Goal: Task Accomplishment & Management: Manage account settings

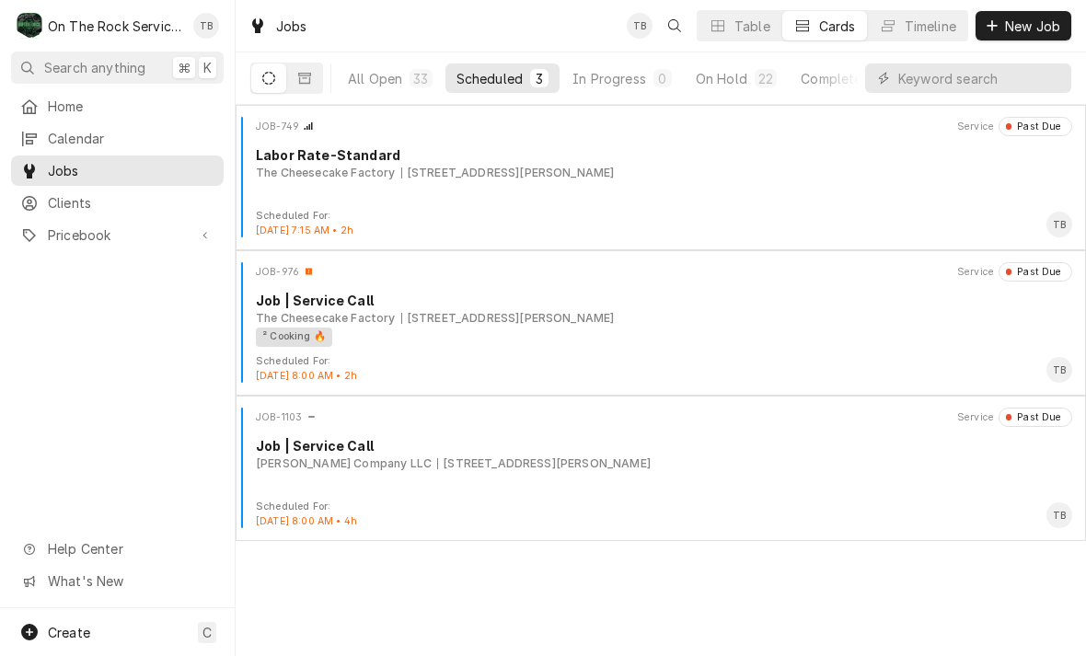
click at [513, 91] on button "Scheduled 3" at bounding box center [502, 77] width 114 height 29
click at [719, 74] on div "On Hold" at bounding box center [722, 78] width 52 height 19
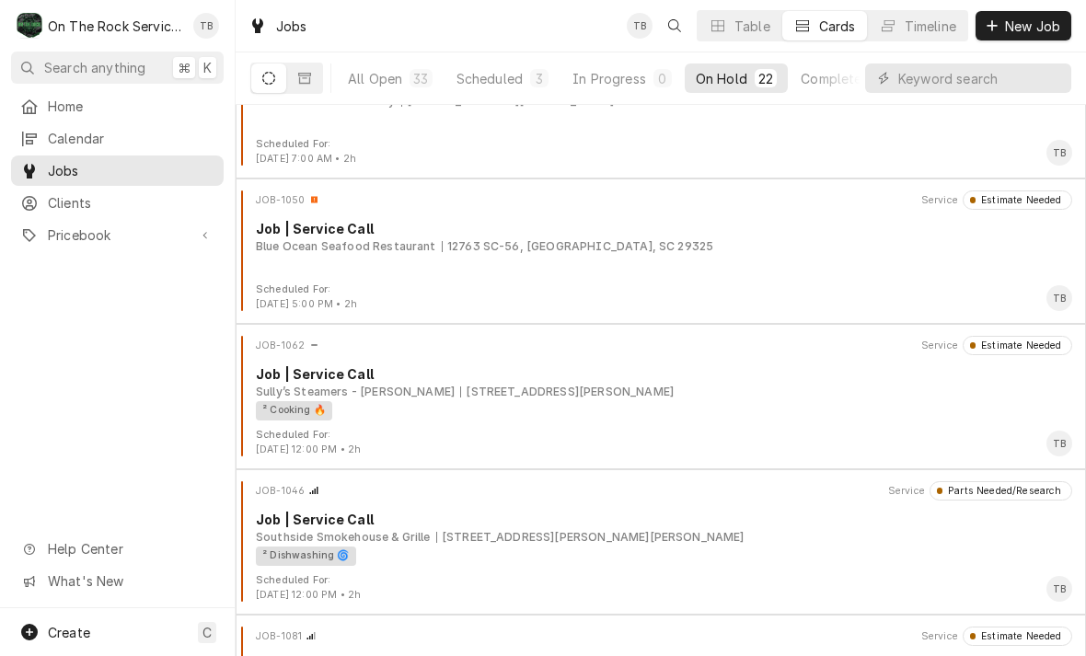
scroll to position [507, 0]
click at [460, 395] on div "100 N Main St A, Mauldin, SC 29662" at bounding box center [566, 393] width 213 height 17
click at [314, 382] on div "Job | Service Call" at bounding box center [664, 374] width 816 height 19
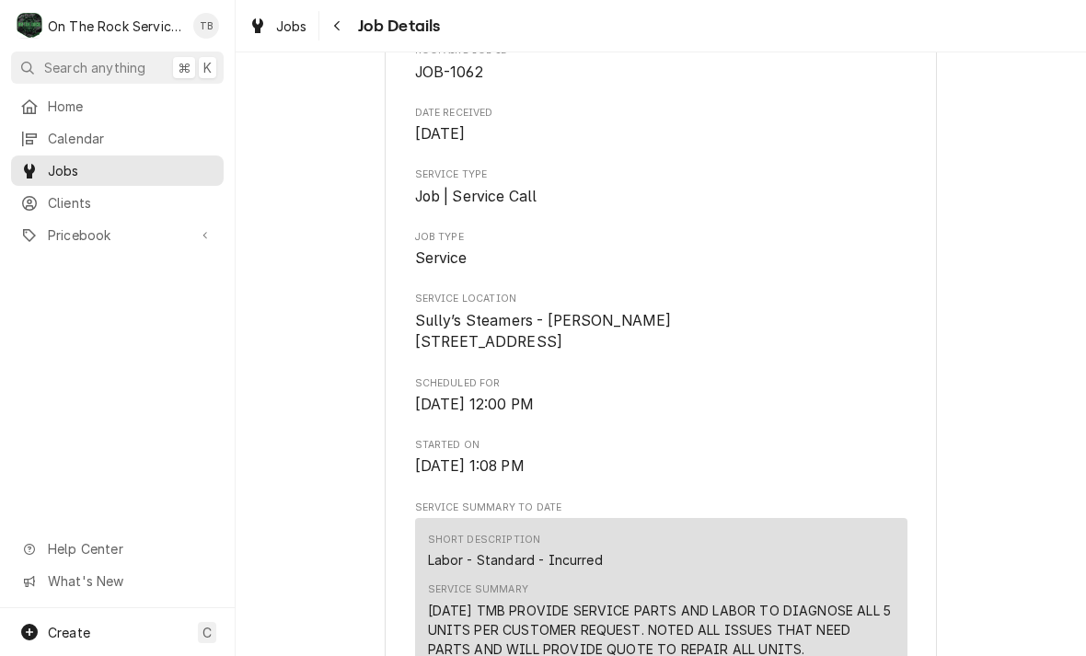
scroll to position [175, 0]
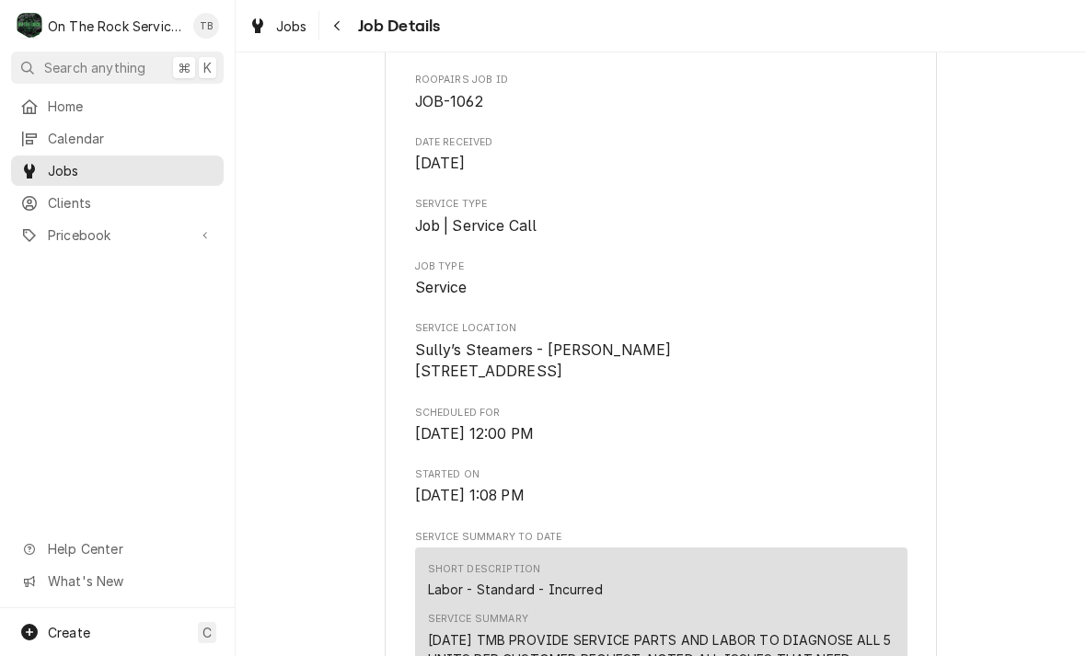
click at [336, 30] on icon "Navigate back" at bounding box center [337, 25] width 8 height 13
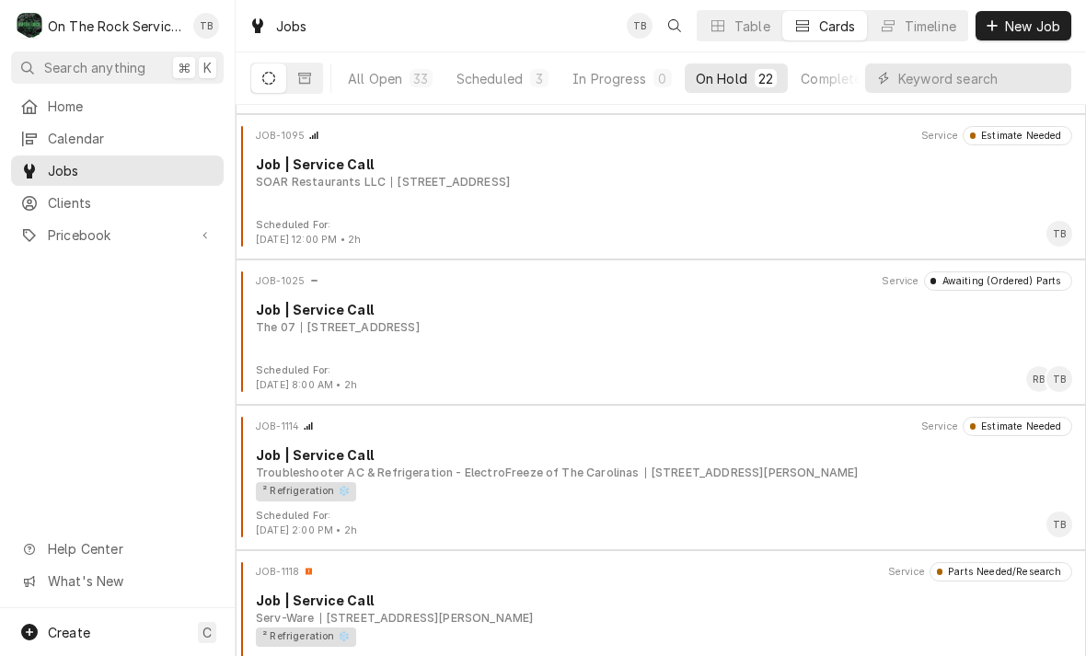
scroll to position [1302, 0]
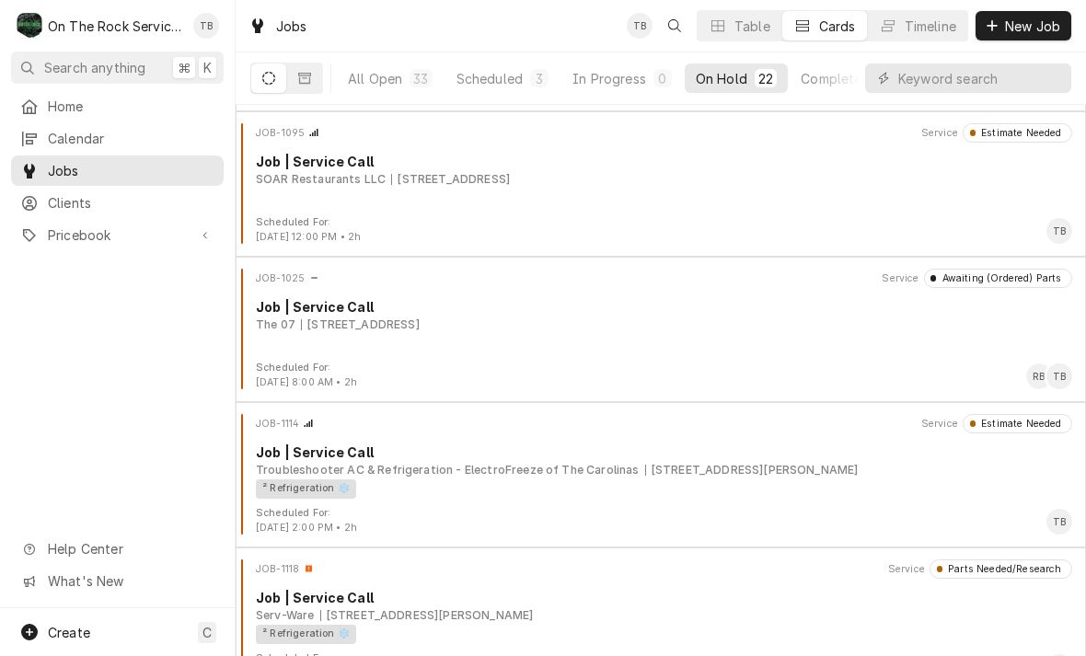
click at [391, 183] on div "[STREET_ADDRESS]" at bounding box center [450, 179] width 119 height 17
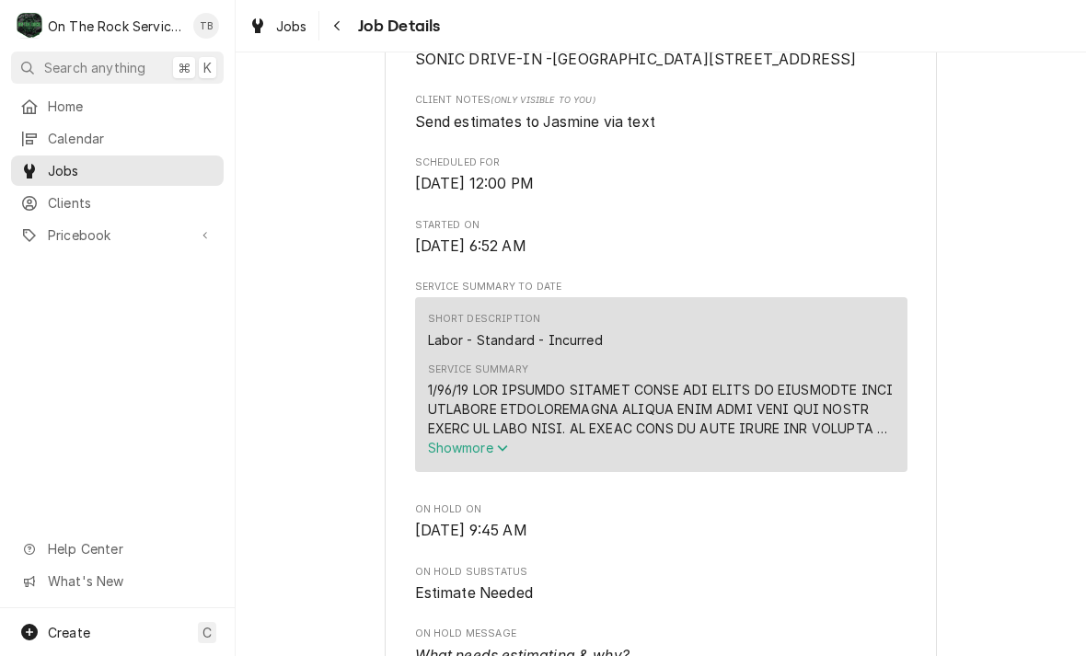
scroll to position [575, 0]
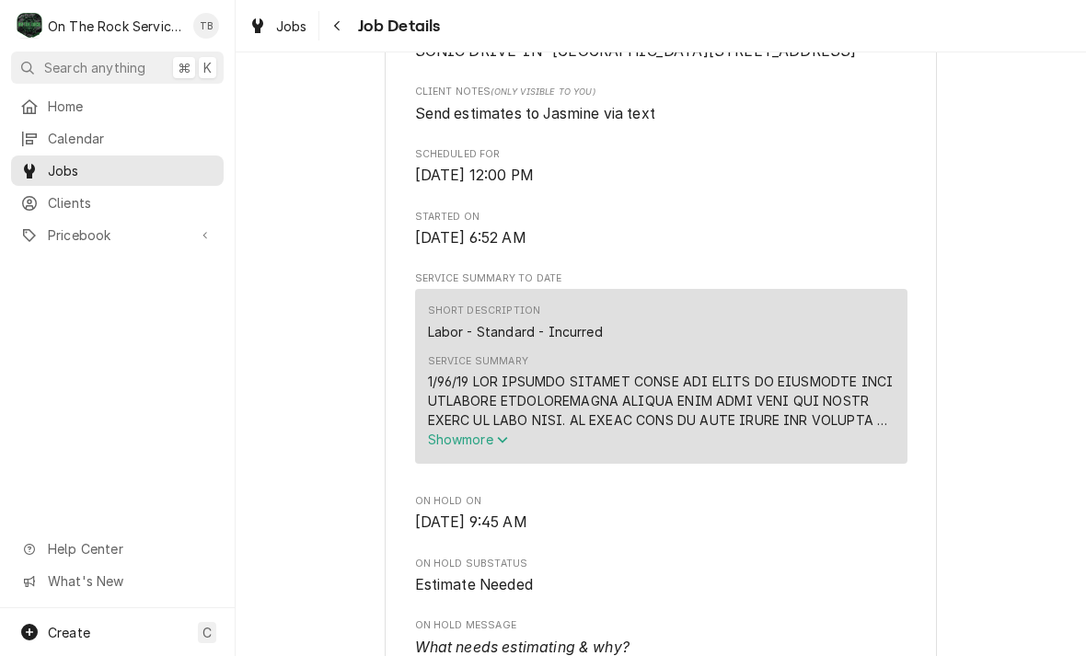
click at [487, 449] on button "Show more" at bounding box center [661, 439] width 467 height 19
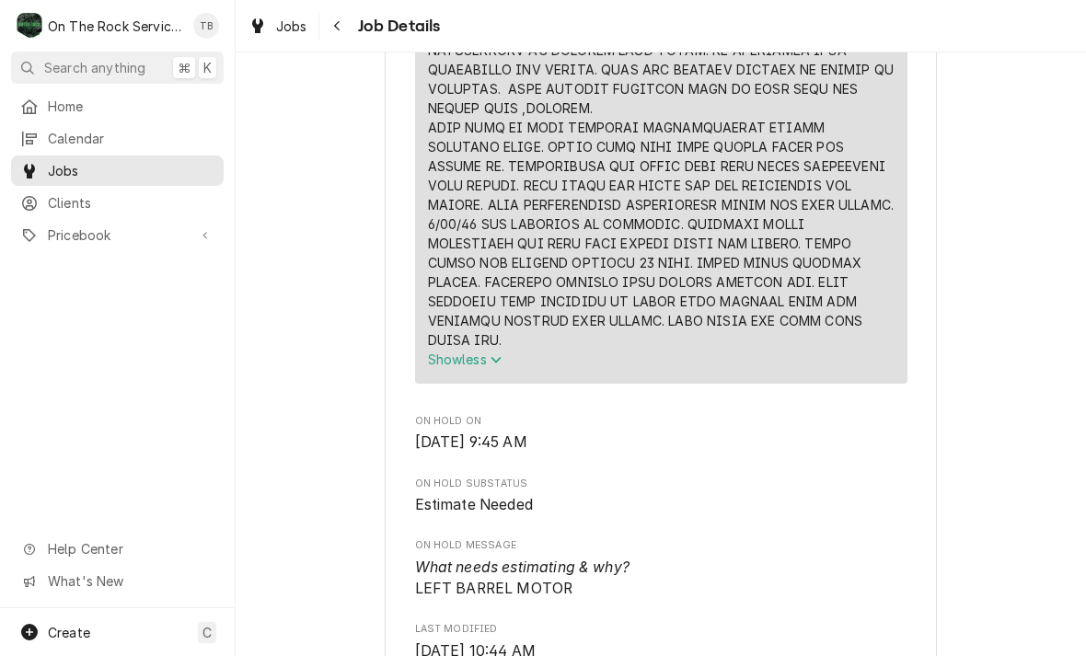
scroll to position [1004, 0]
click at [329, 24] on div "Navigate back" at bounding box center [337, 26] width 18 height 18
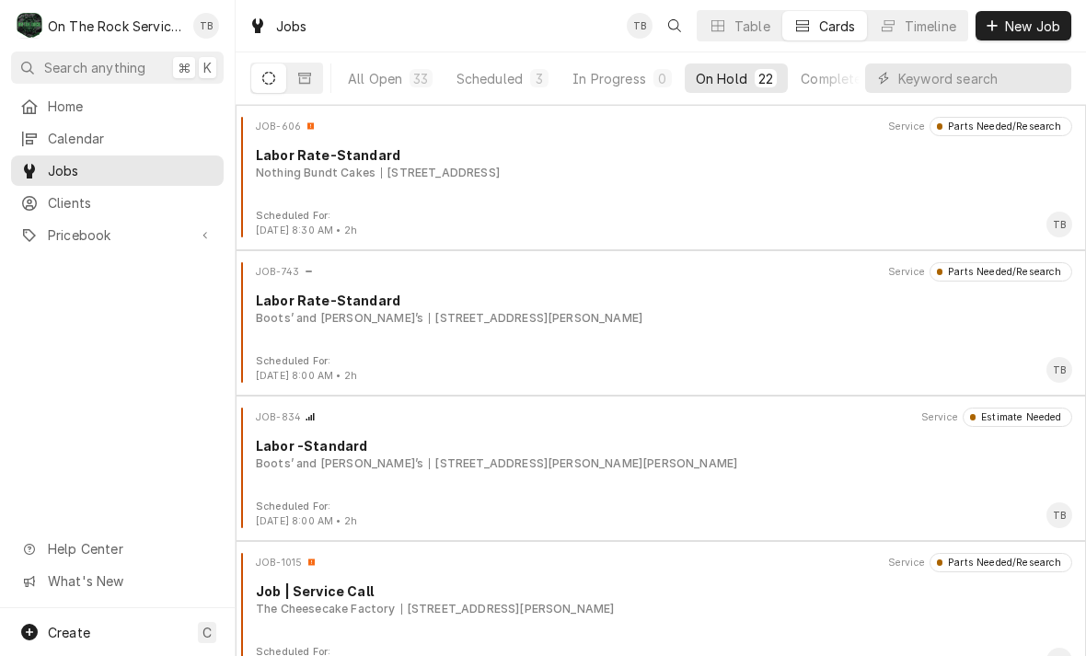
click at [466, 86] on div "Scheduled" at bounding box center [489, 78] width 66 height 19
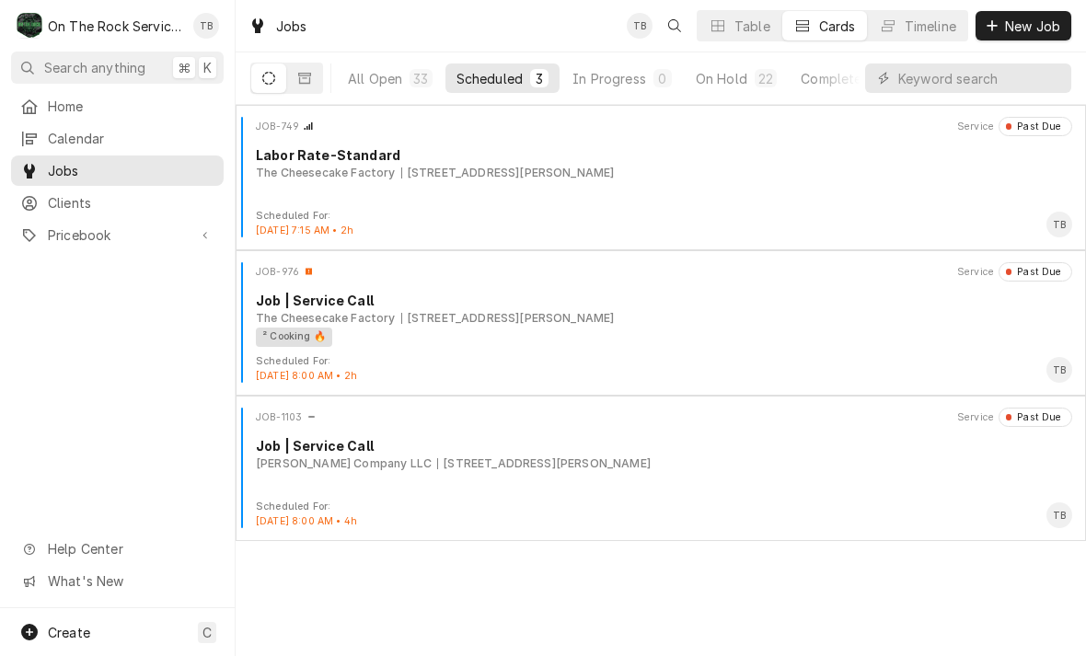
click at [361, 75] on div "All Open" at bounding box center [375, 78] width 54 height 19
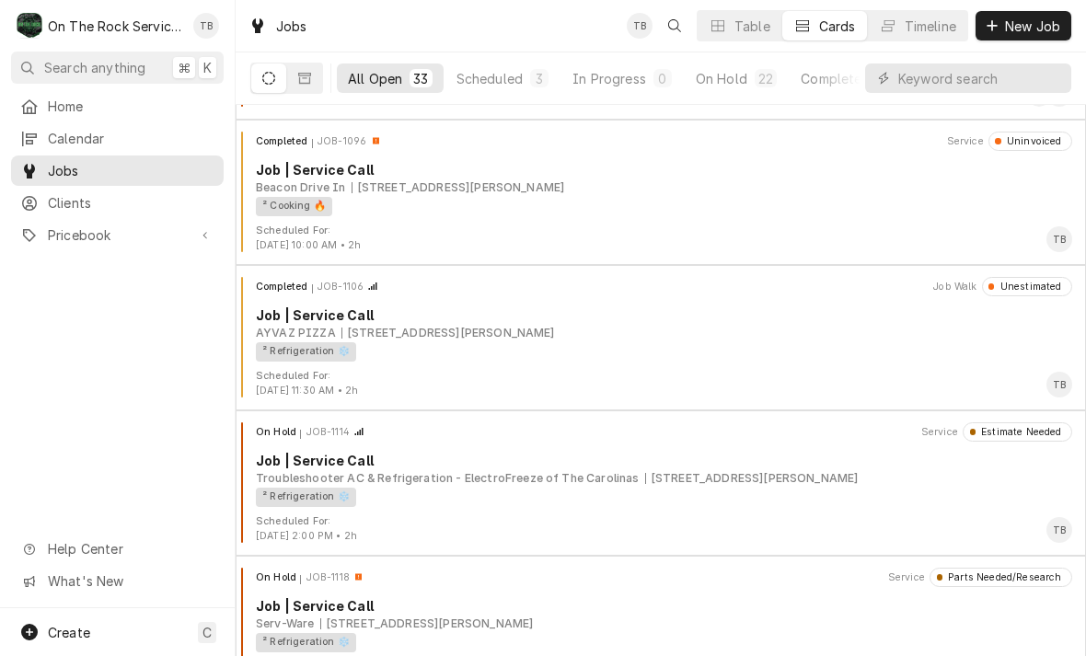
scroll to position [2022, 0]
click at [565, 180] on div "[STREET_ADDRESS][PERSON_NAME]" at bounding box center [457, 187] width 213 height 17
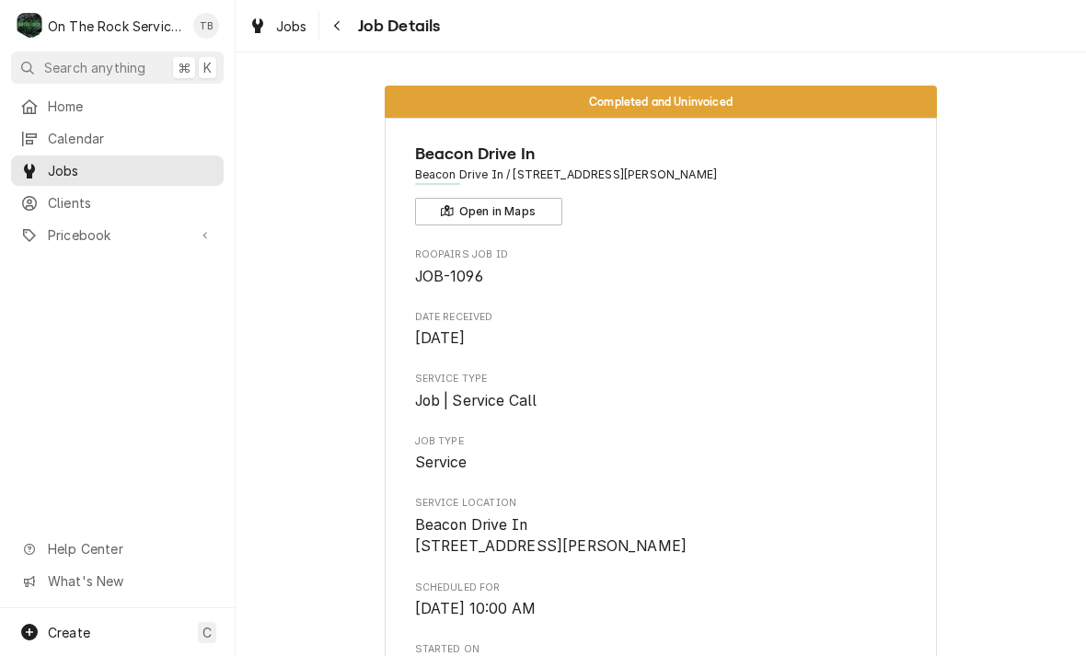
scroll to position [-3, 0]
click at [343, 31] on div "Navigate back" at bounding box center [337, 26] width 18 height 18
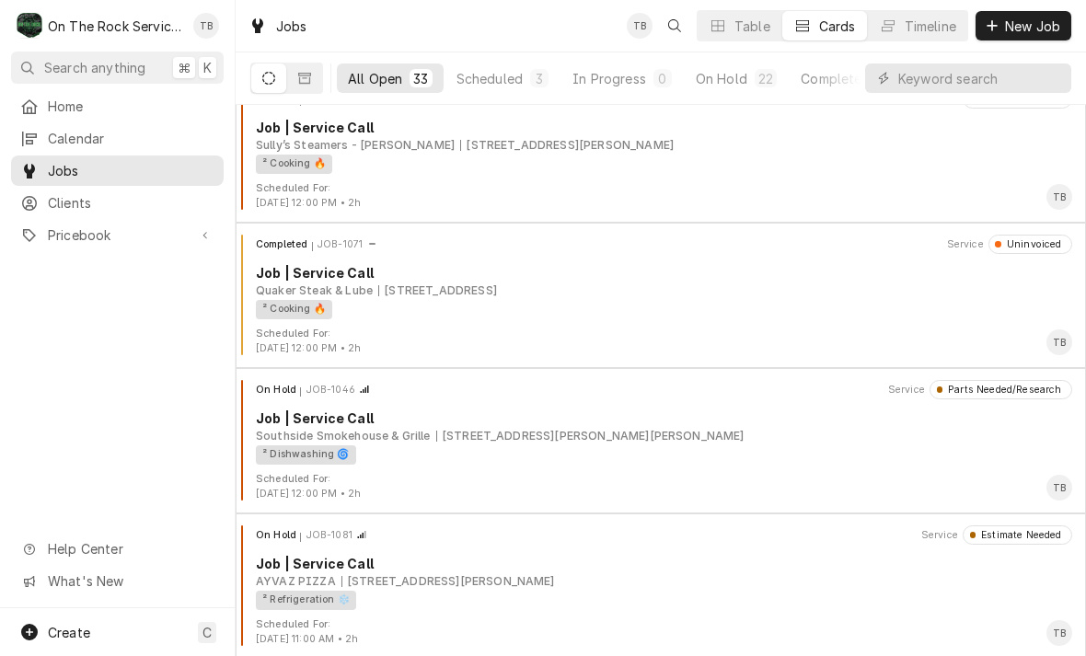
scroll to position [1059, 0]
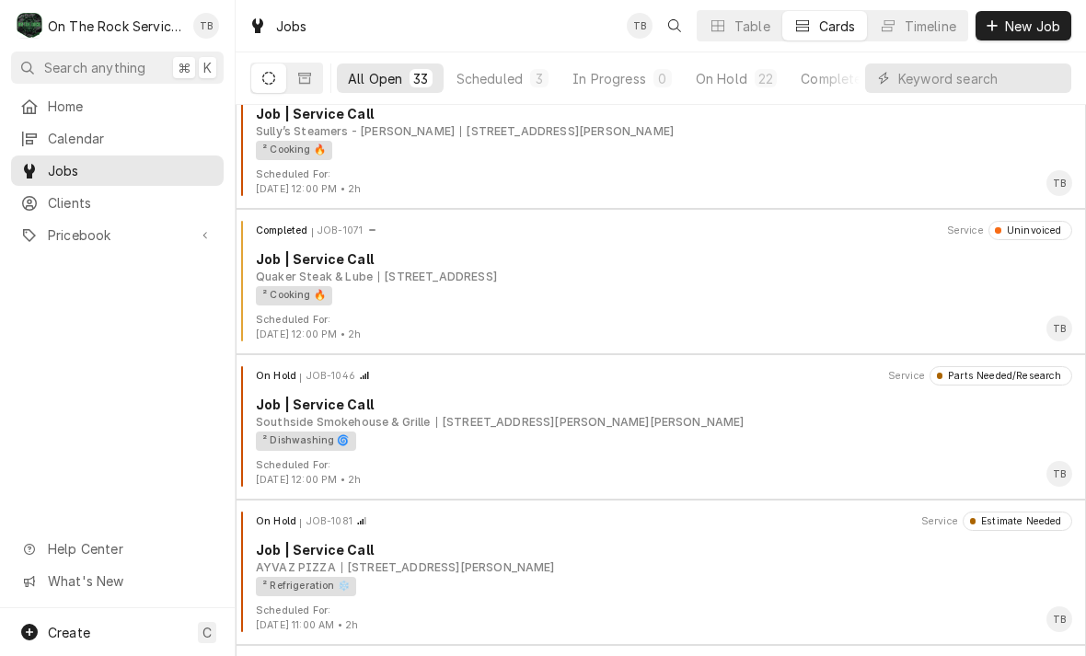
click at [364, 294] on div "² Cooking 🔥" at bounding box center [657, 295] width 803 height 19
click at [375, 295] on div "² Cooking 🔥" at bounding box center [657, 295] width 803 height 19
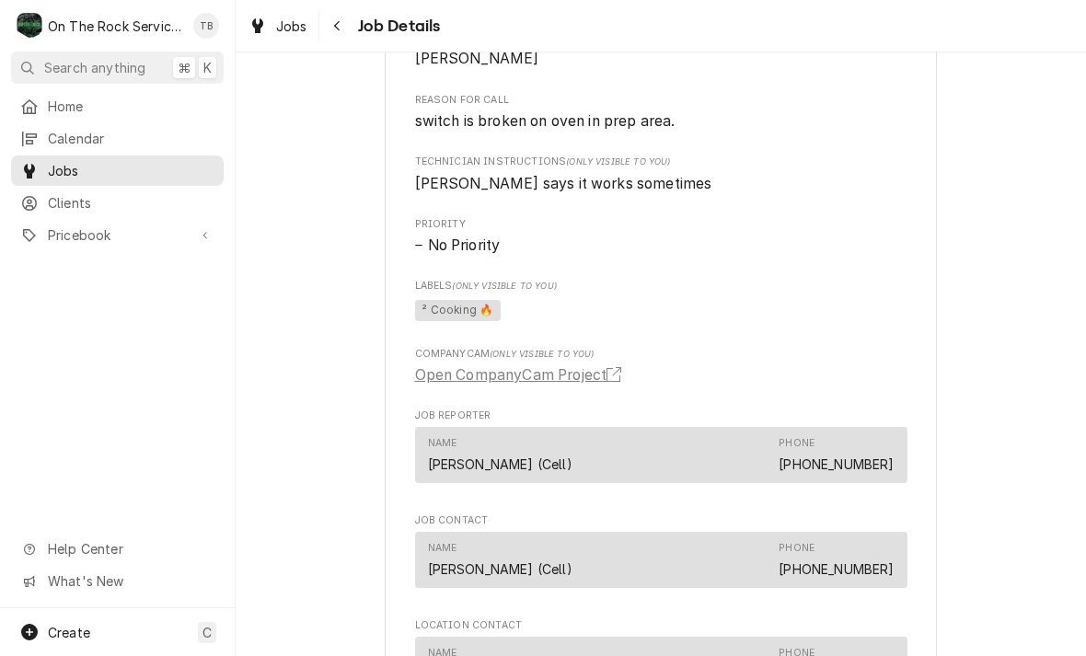
scroll to position [967, 0]
click at [328, 34] on div "Navigate back" at bounding box center [337, 26] width 18 height 18
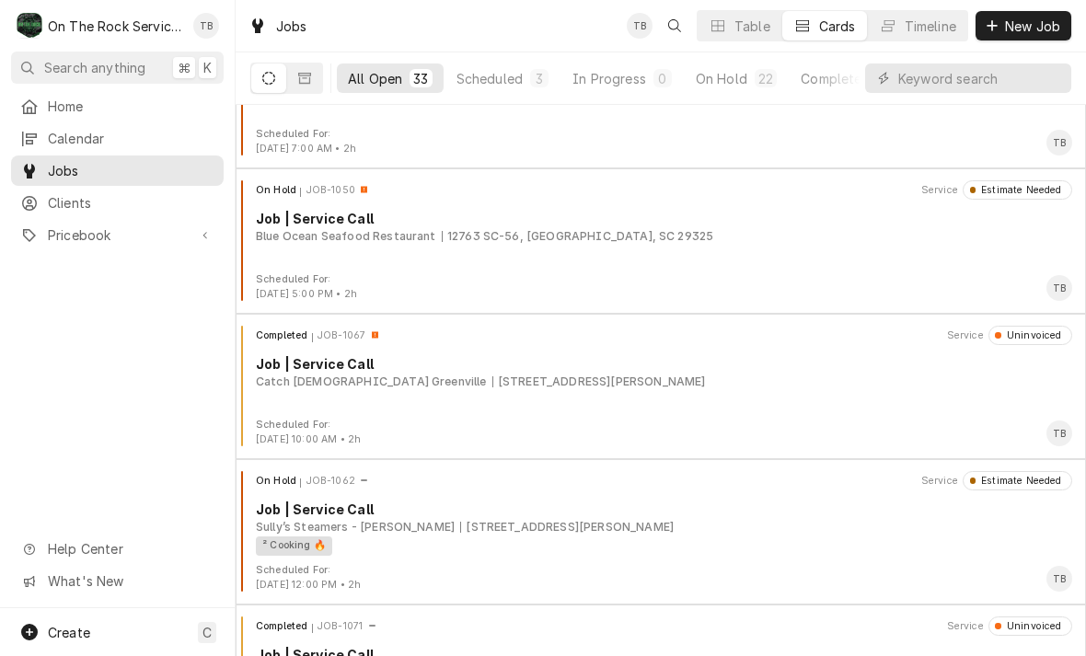
scroll to position [665, 0]
click at [421, 232] on div "Blue Ocean Seafood Restaurant" at bounding box center [346, 234] width 180 height 17
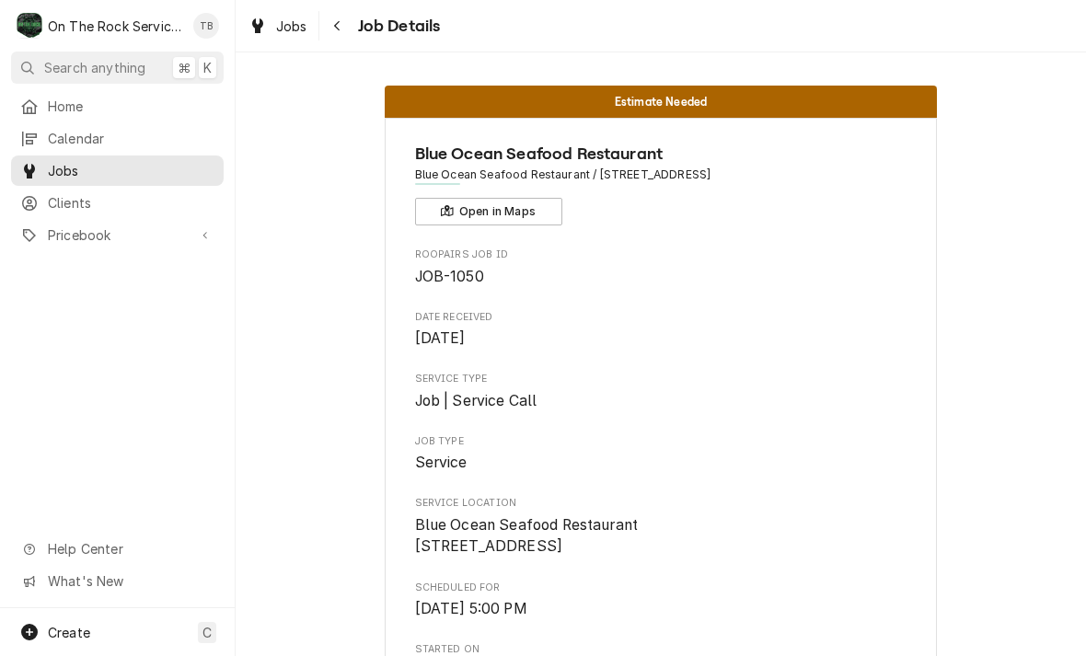
scroll to position [659, 0]
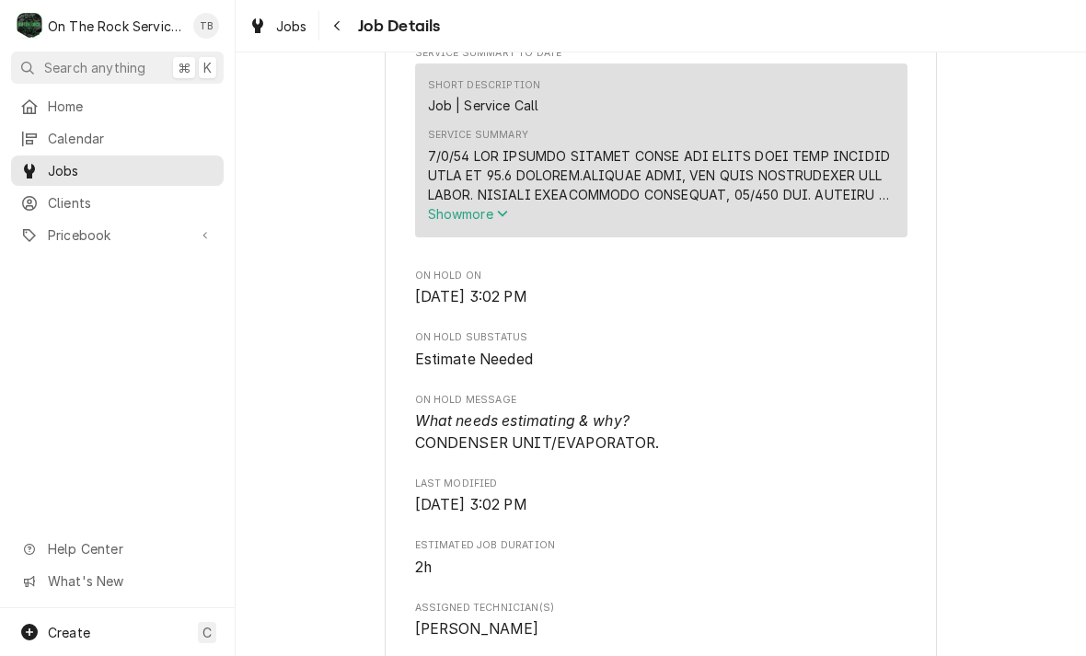
click at [351, 23] on button "Navigate back" at bounding box center [337, 25] width 29 height 29
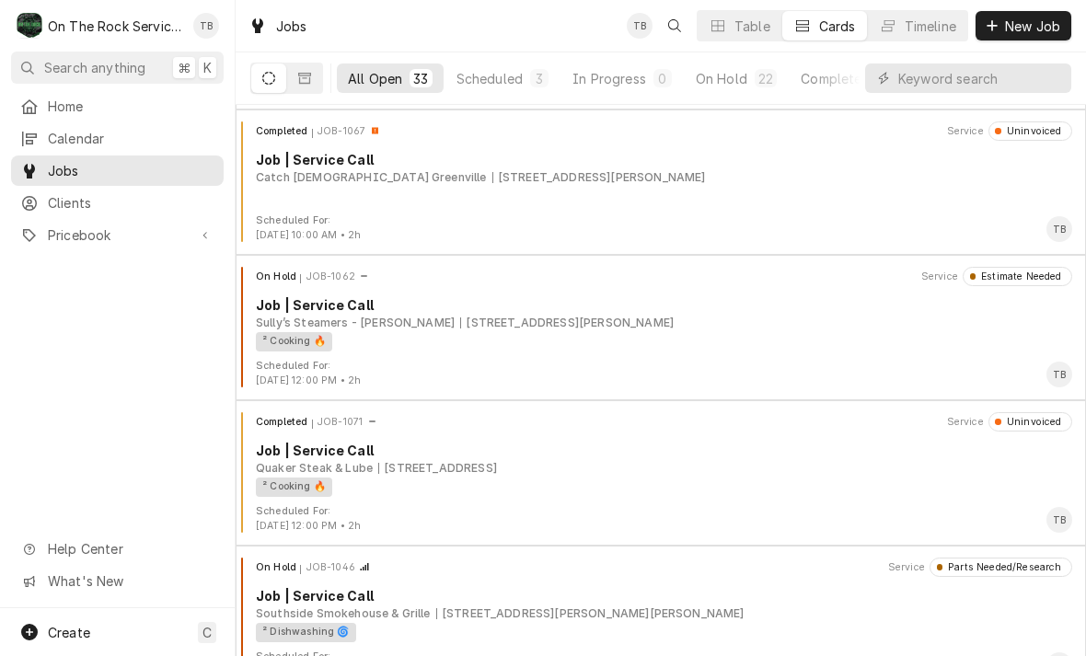
scroll to position [870, 0]
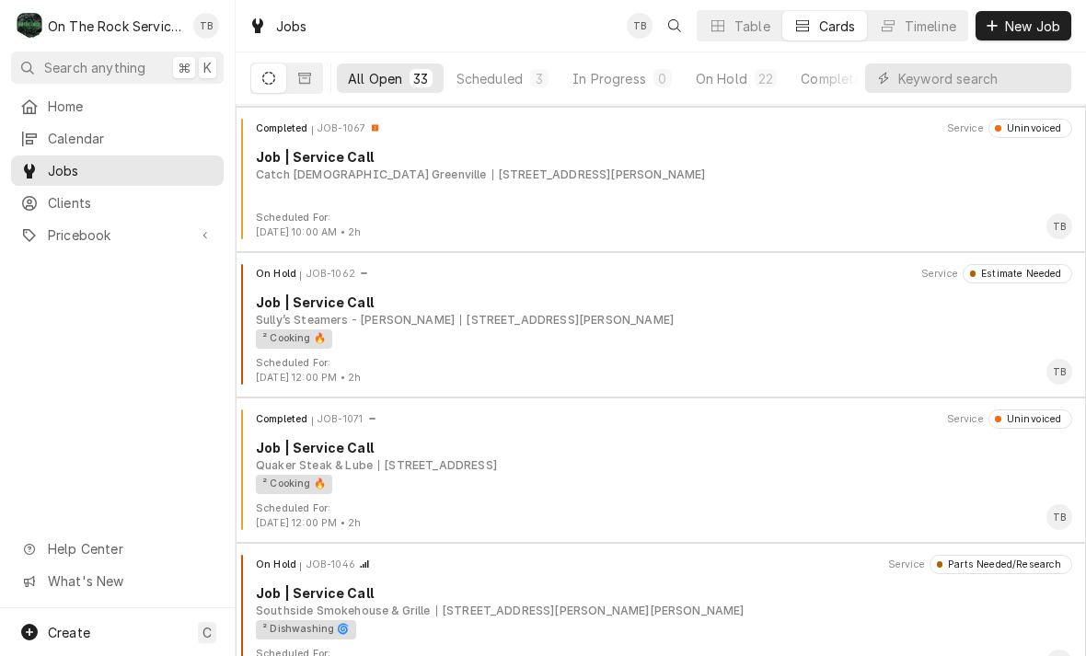
click at [429, 181] on div "Catch The Fire Church Greenville" at bounding box center [371, 175] width 231 height 17
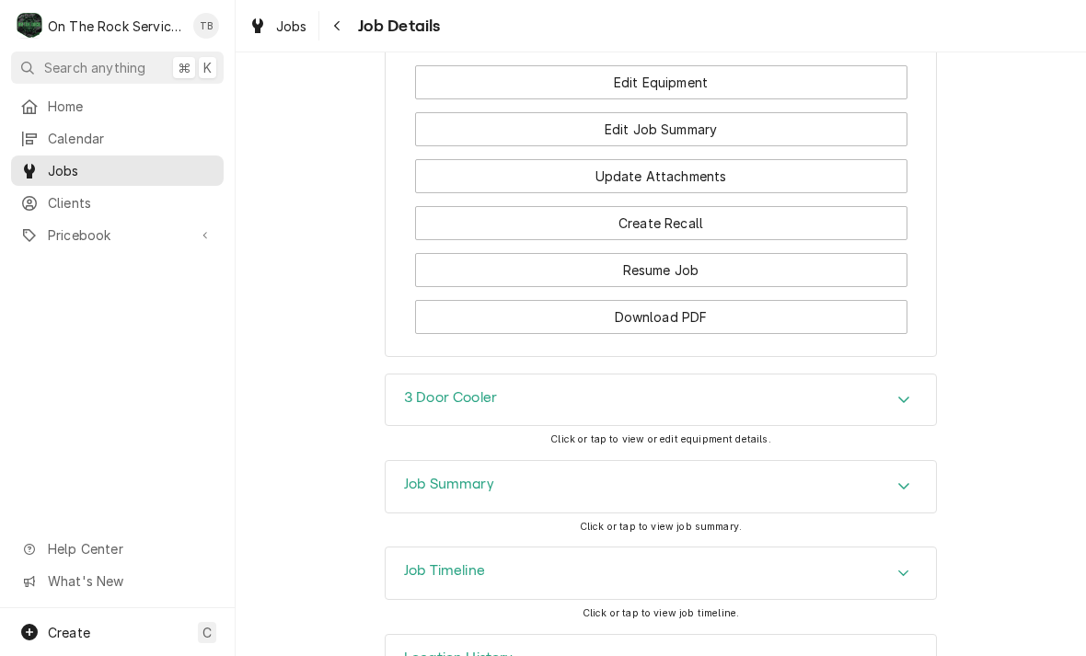
scroll to position [1824, 0]
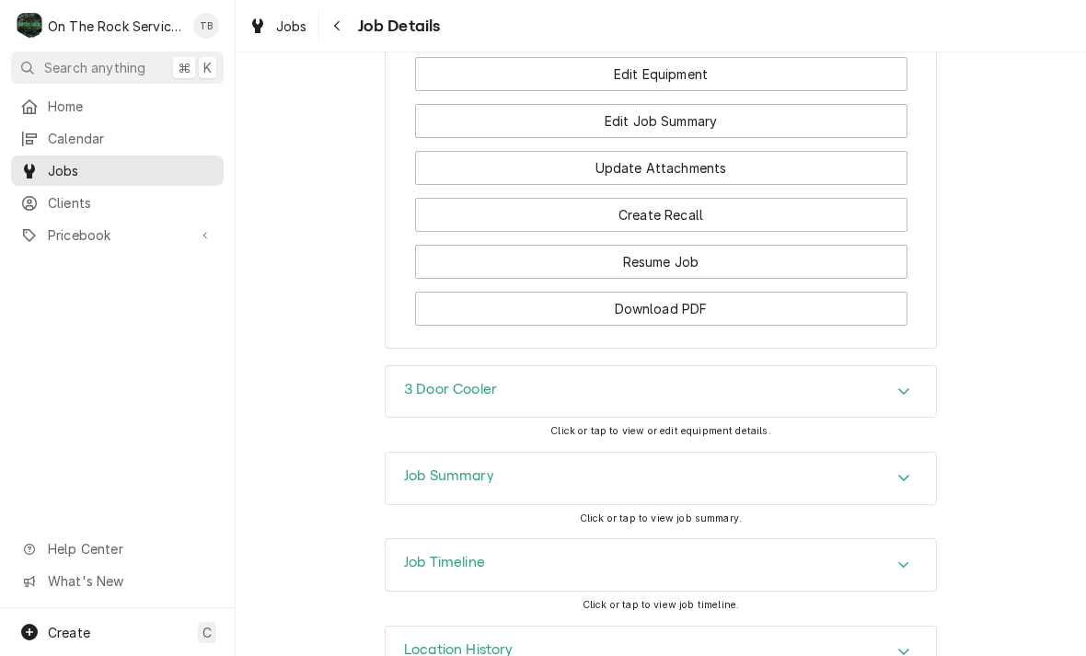
click at [396, 391] on div "3 Door Cooler" at bounding box center [661, 392] width 550 height 52
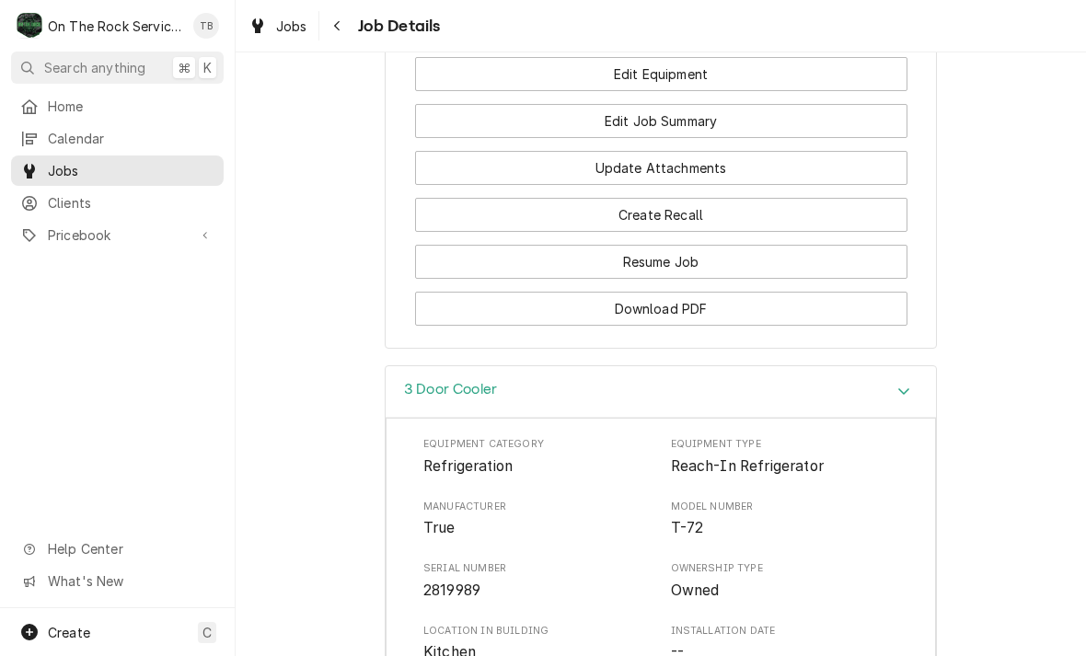
click at [534, 313] on button "Download PDF" at bounding box center [661, 309] width 492 height 34
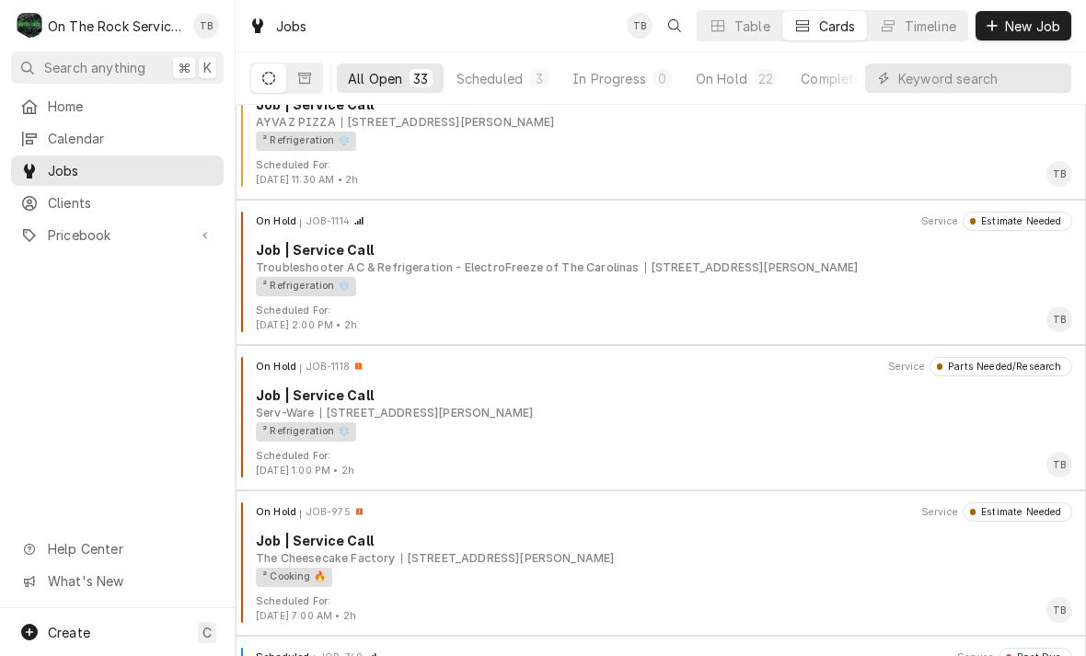
scroll to position [2240, 0]
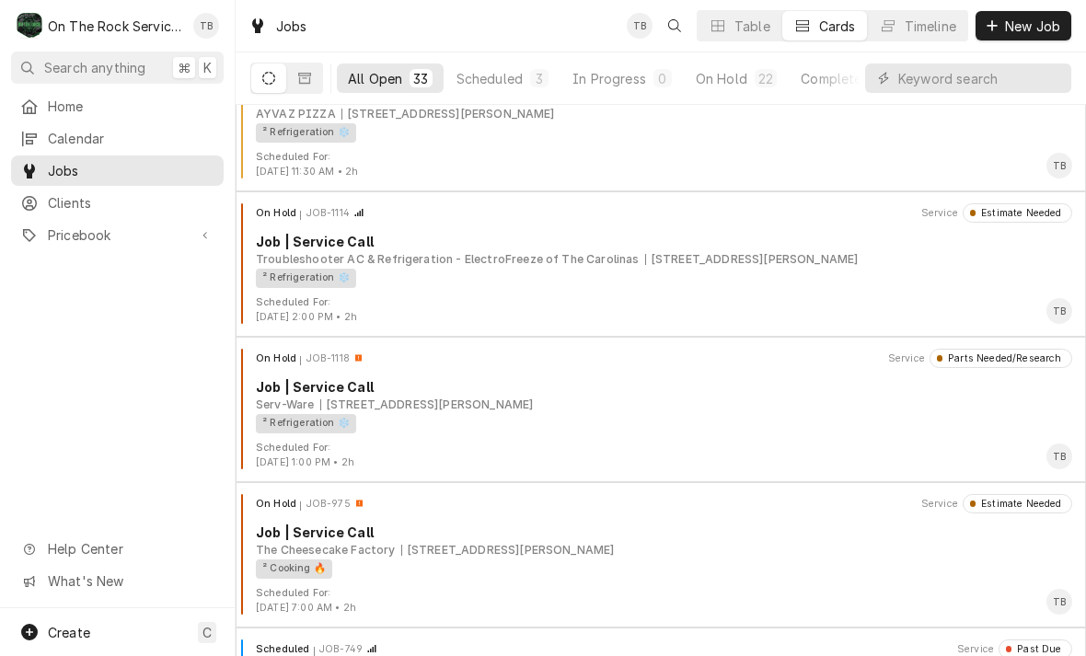
click at [409, 269] on div "² Refrigeration ❄️" at bounding box center [657, 278] width 803 height 19
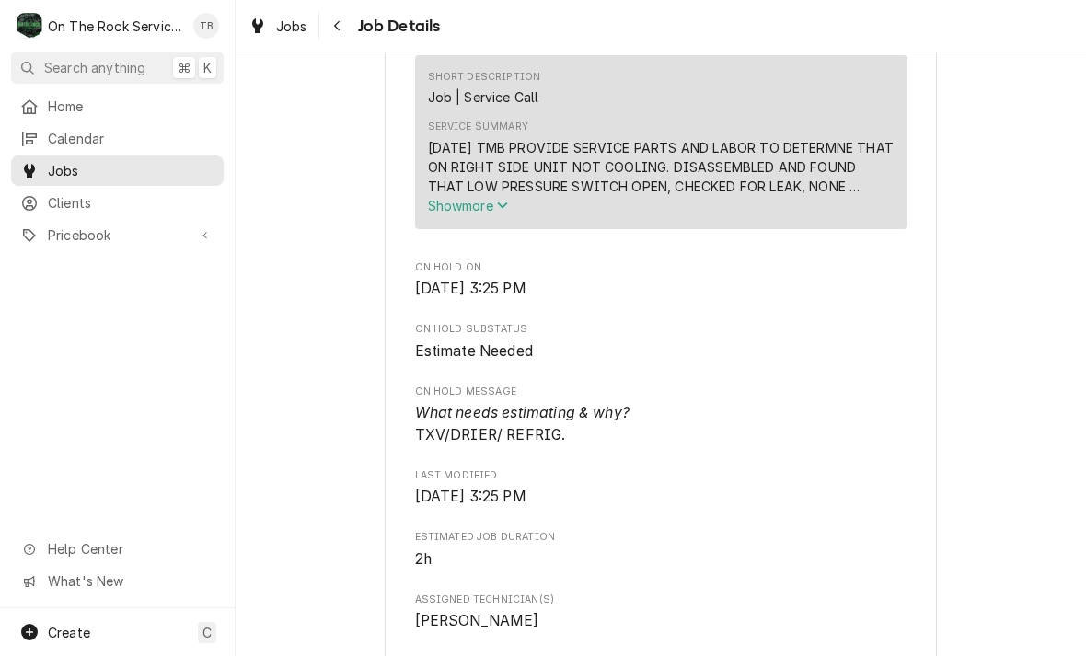
scroll to position [690, 0]
click at [473, 217] on button "Show more" at bounding box center [661, 207] width 467 height 19
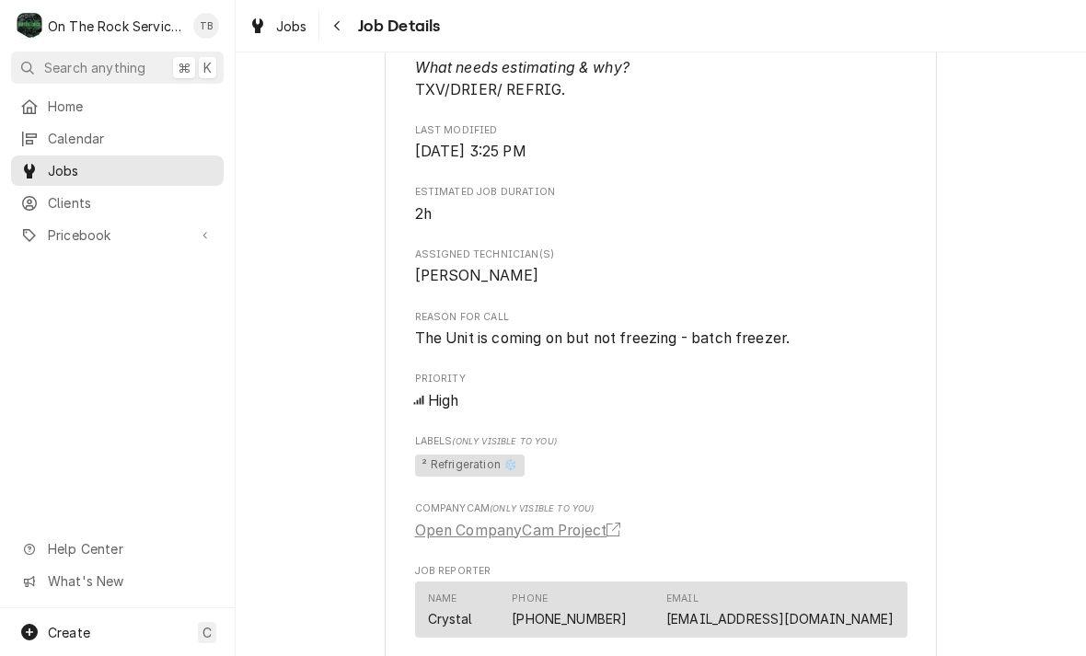
scroll to position [1119, 0]
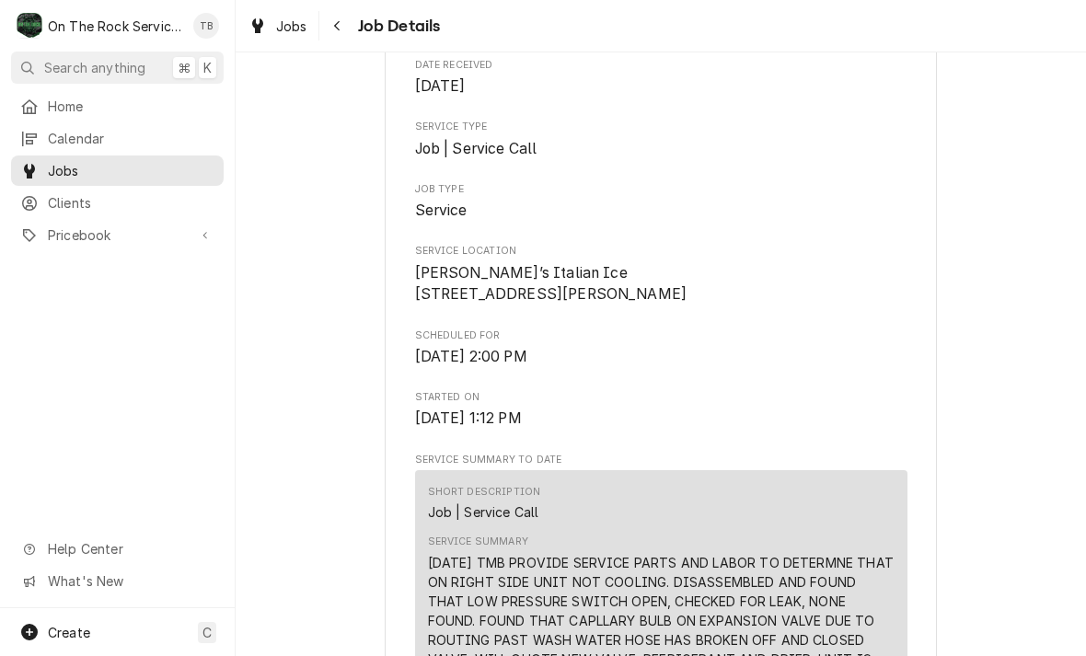
click at [338, 24] on icon "Navigate back" at bounding box center [337, 26] width 6 height 10
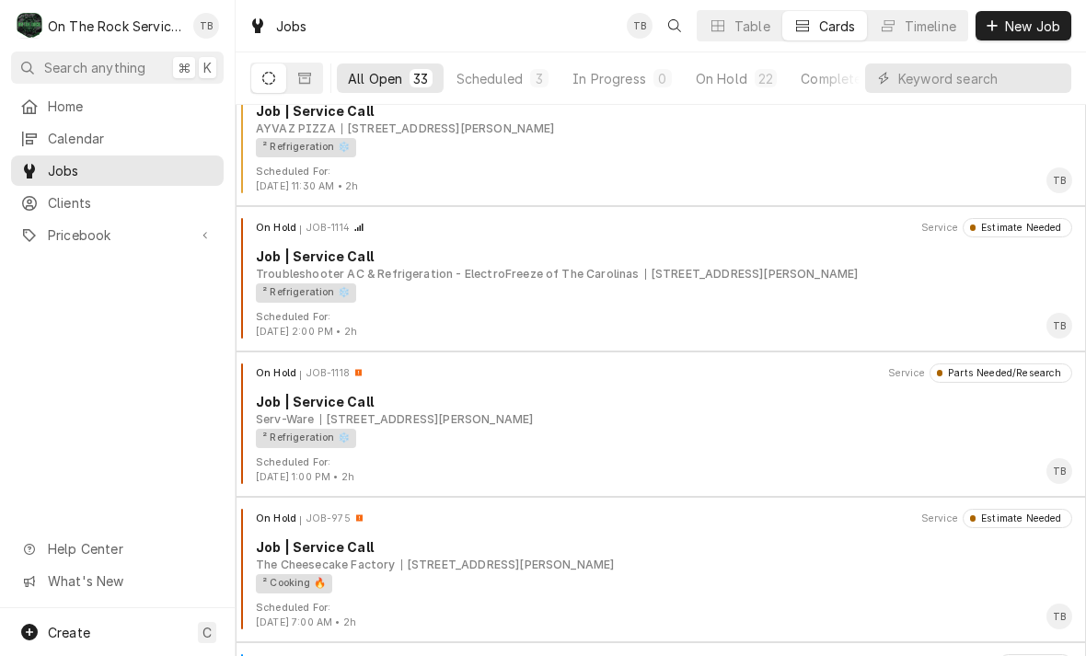
scroll to position [2226, 0]
click at [504, 299] on div "² Refrigeration ❄️" at bounding box center [657, 291] width 803 height 19
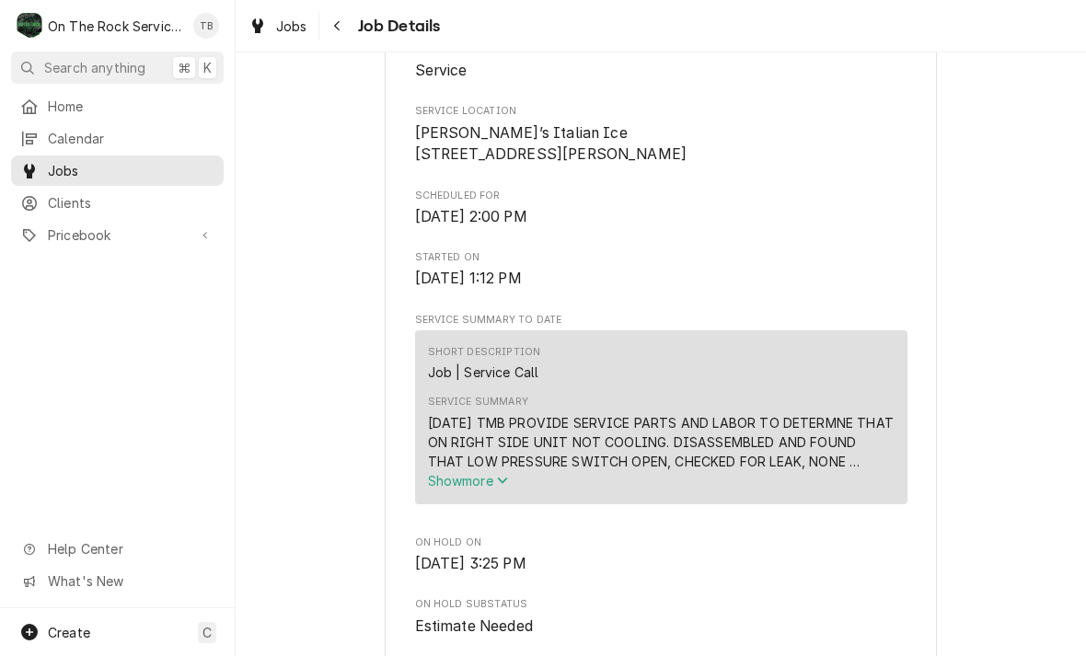
scroll to position [418, 0]
click at [346, 27] on div "Navigate back" at bounding box center [337, 26] width 18 height 18
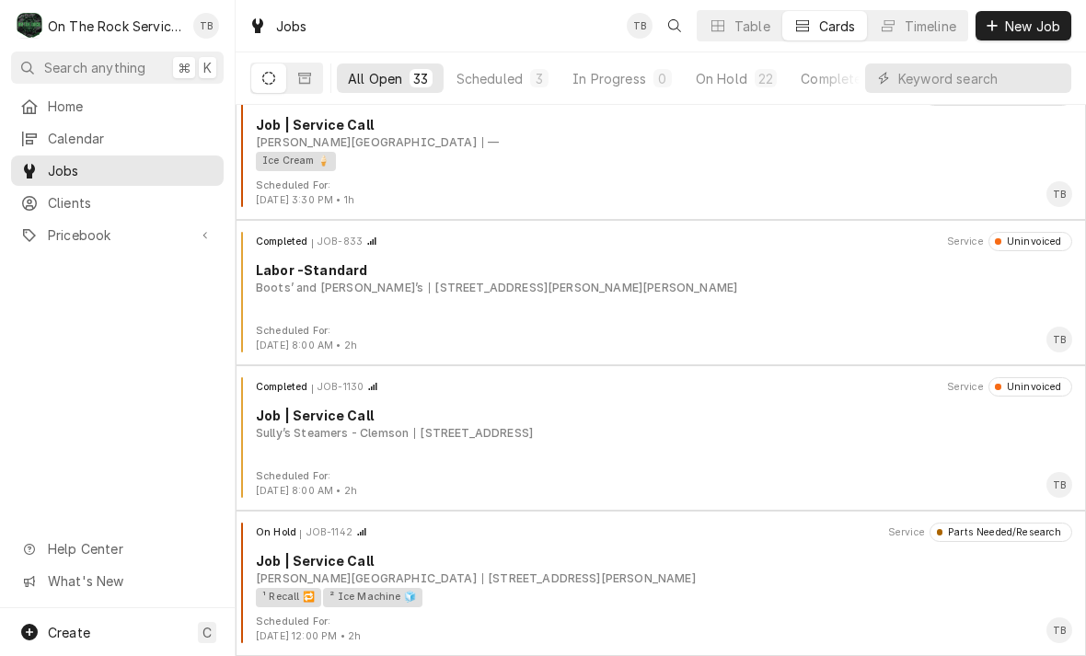
scroll to position [4246, 0]
click at [651, 570] on div "[PERSON_NAME][GEOGRAPHIC_DATA] [STREET_ADDRESS][PERSON_NAME]" at bounding box center [664, 578] width 816 height 17
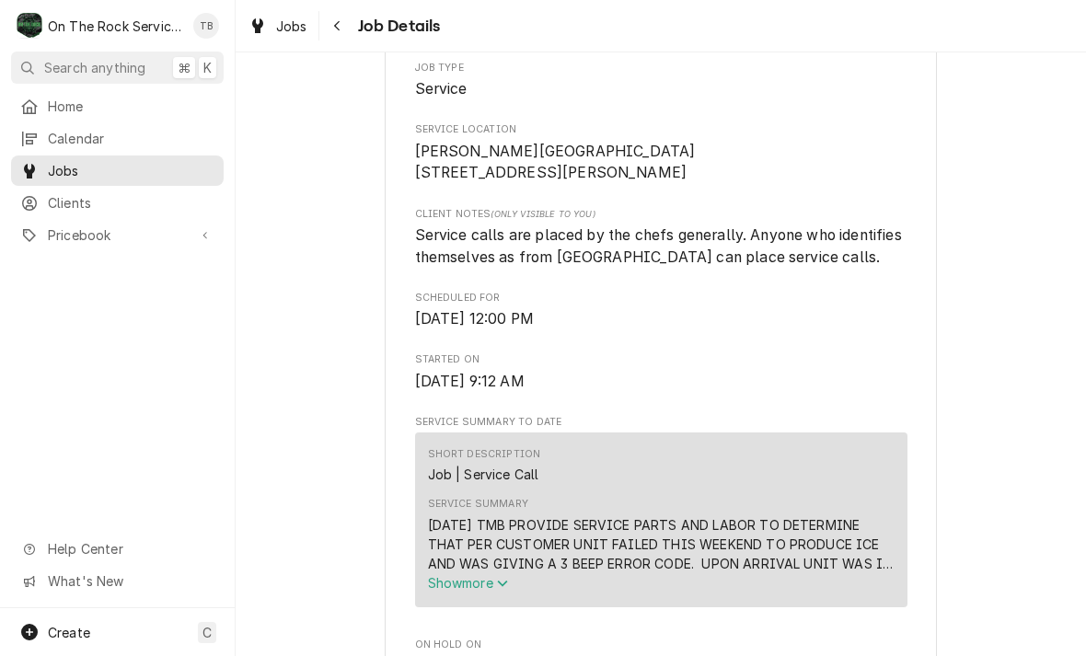
scroll to position [373, 0]
click at [351, 29] on button "Navigate back" at bounding box center [337, 25] width 29 height 29
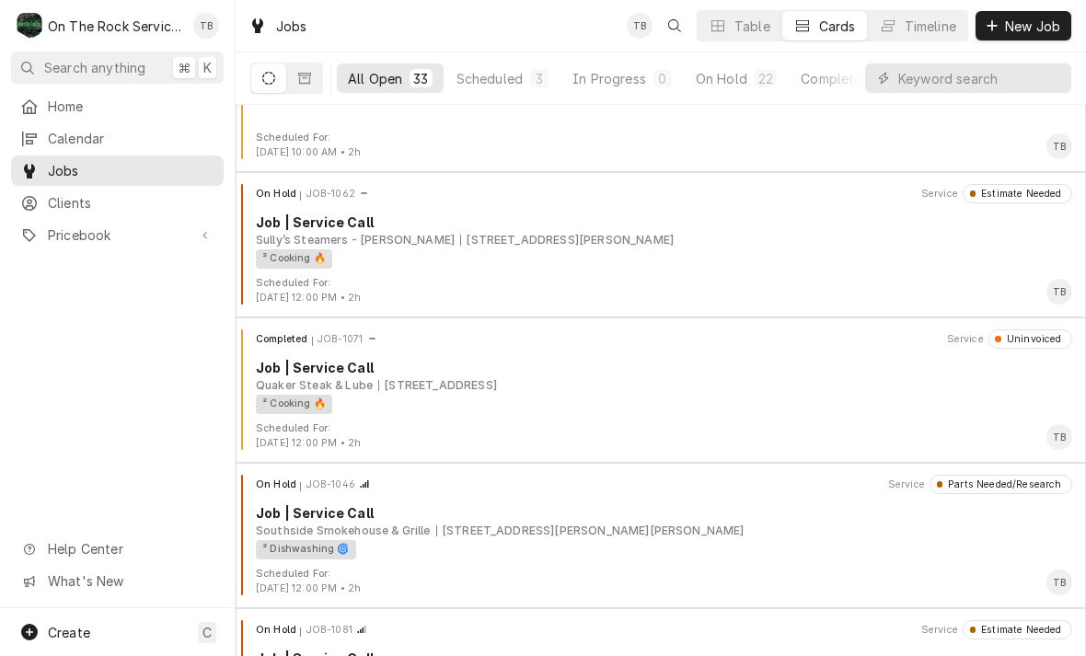
scroll to position [951, 0]
click at [501, 76] on div "Scheduled" at bounding box center [489, 78] width 66 height 19
